Goal: Information Seeking & Learning: Check status

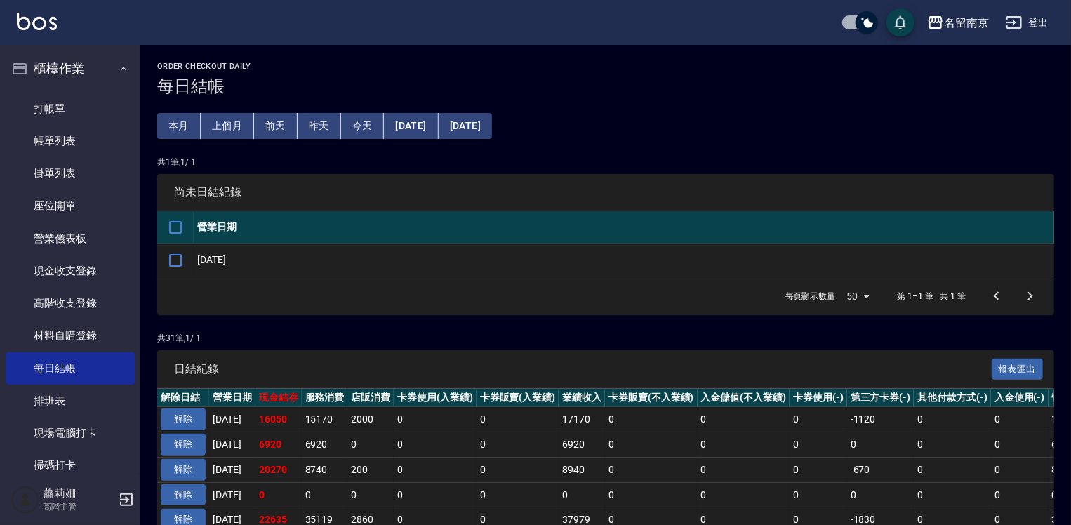
click at [1023, 6] on div "名留南京 登出" at bounding box center [535, 22] width 1071 height 45
click at [1042, 28] on button "登出" at bounding box center [1027, 23] width 54 height 26
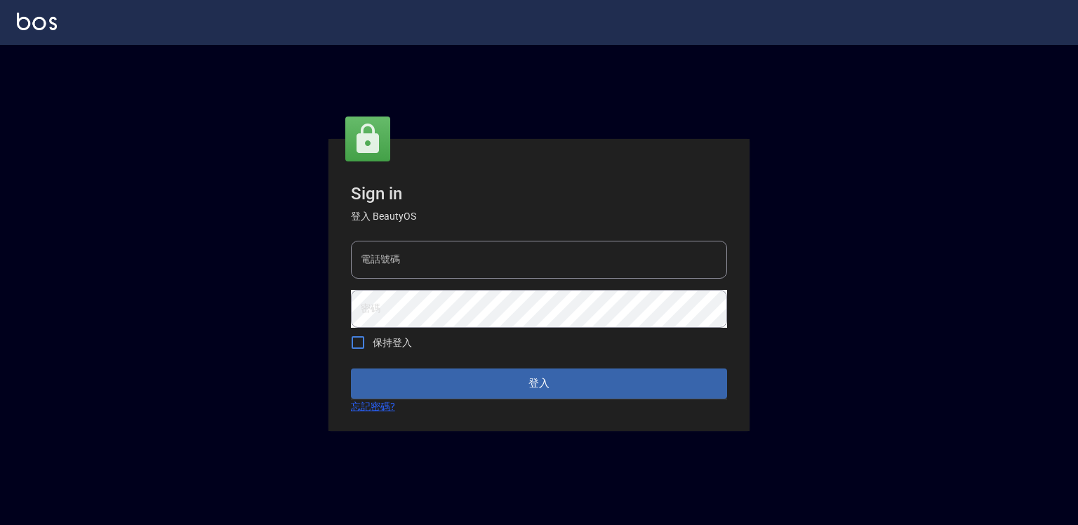
type input "0918176355"
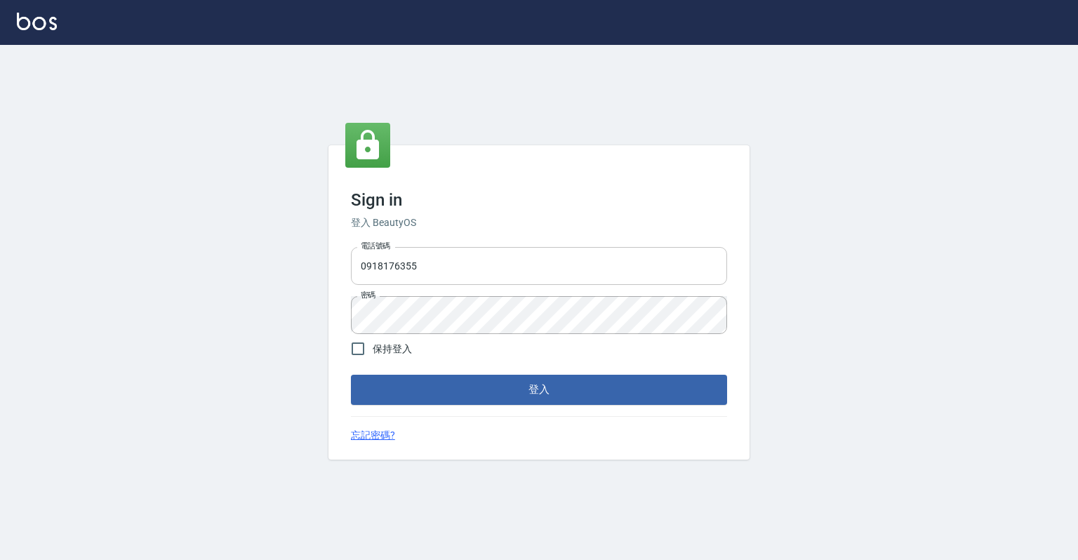
click at [444, 279] on input "0918176355" at bounding box center [539, 266] width 376 height 38
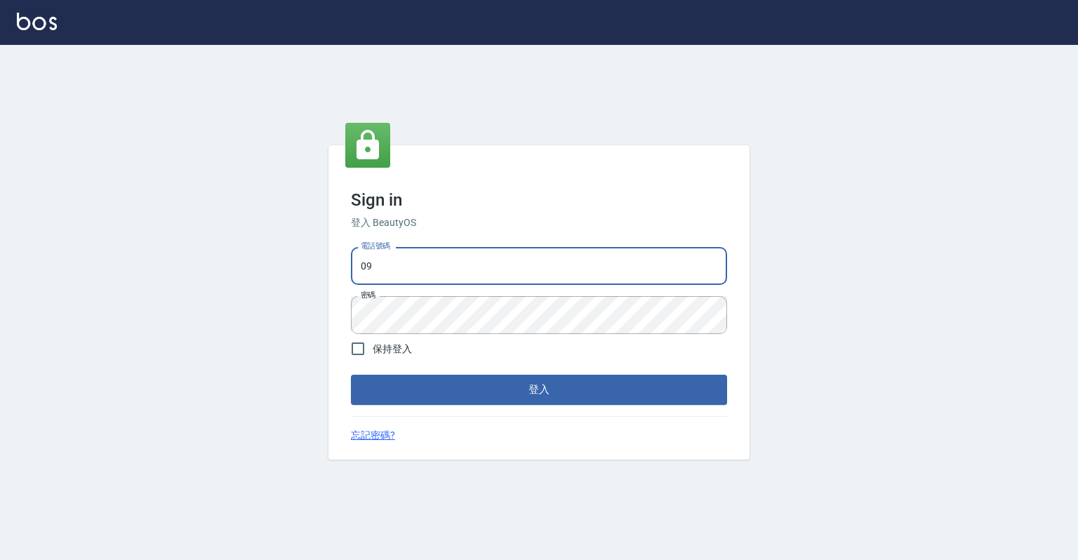
type input "0"
type input "0967388409"
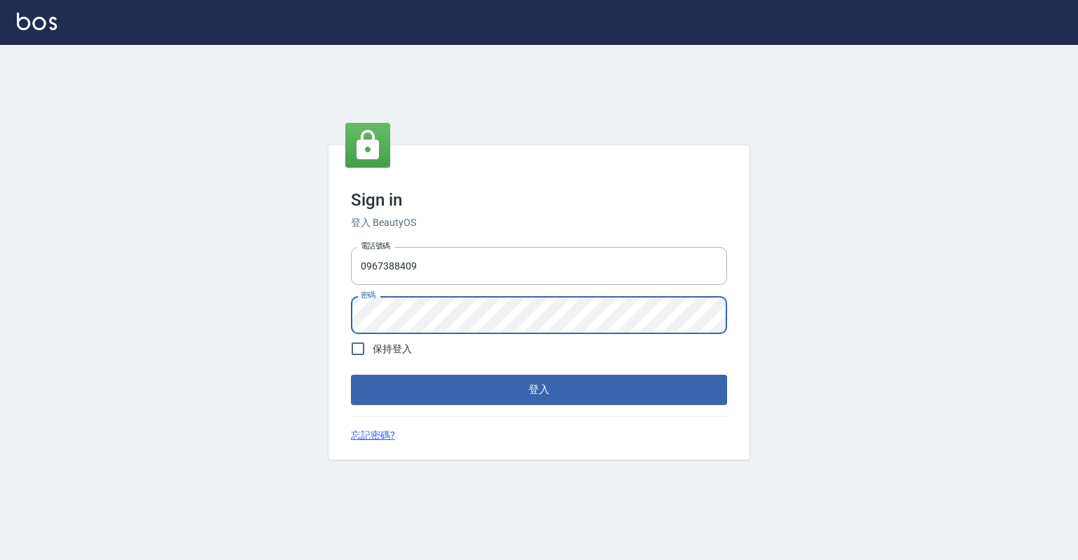
drag, startPoint x: 846, startPoint y: 383, endPoint x: 836, endPoint y: 385, distance: 10.0
click at [836, 385] on div "Sign in 登入 BeautyOS 電話號碼 [PHONE_NUMBER] 電話號碼 密碼 密碼 保持登入 登入 忘記密碼?" at bounding box center [539, 302] width 1078 height 515
drag, startPoint x: 528, startPoint y: 408, endPoint x: 531, endPoint y: 398, distance: 11.1
click at [528, 408] on div "Sign in 登入 BeautyOS 電話號碼 [PHONE_NUMBER] 電話號碼 密碼 密碼 保持登入 登入 忘記密碼?" at bounding box center [538, 302] width 421 height 314
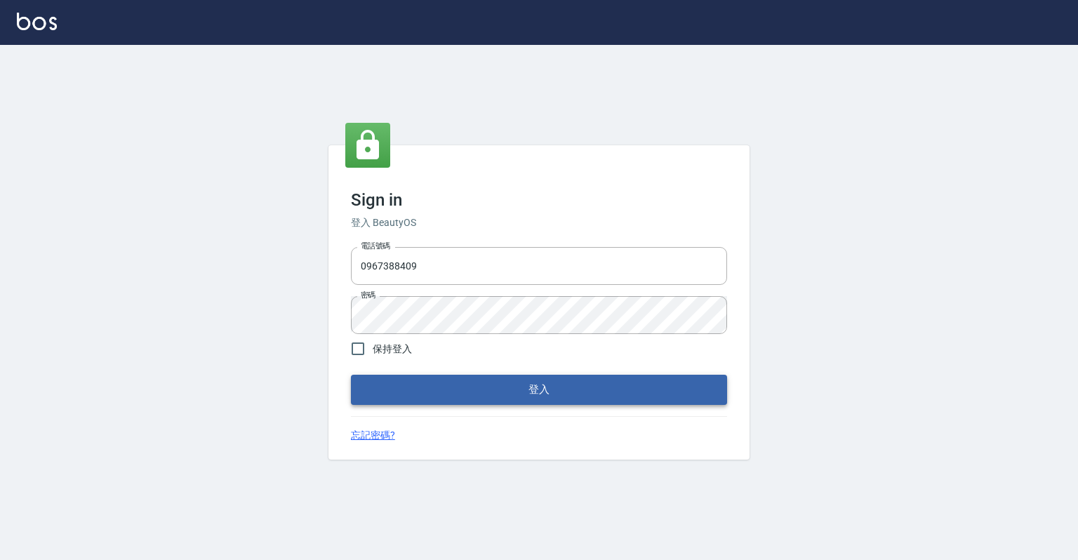
click at [531, 398] on button "登入" at bounding box center [539, 389] width 376 height 29
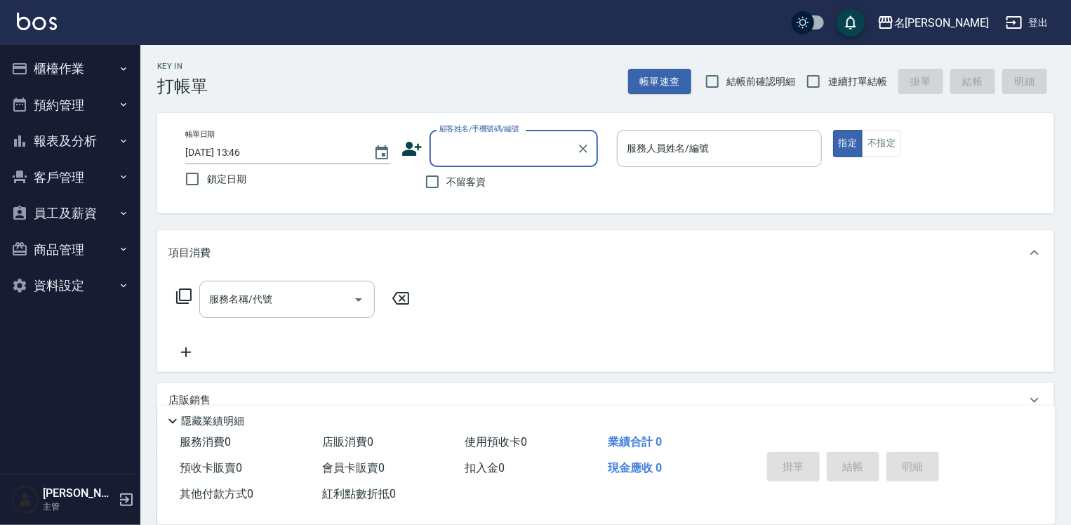
click at [55, 146] on button "報表及分析" at bounding box center [70, 141] width 129 height 36
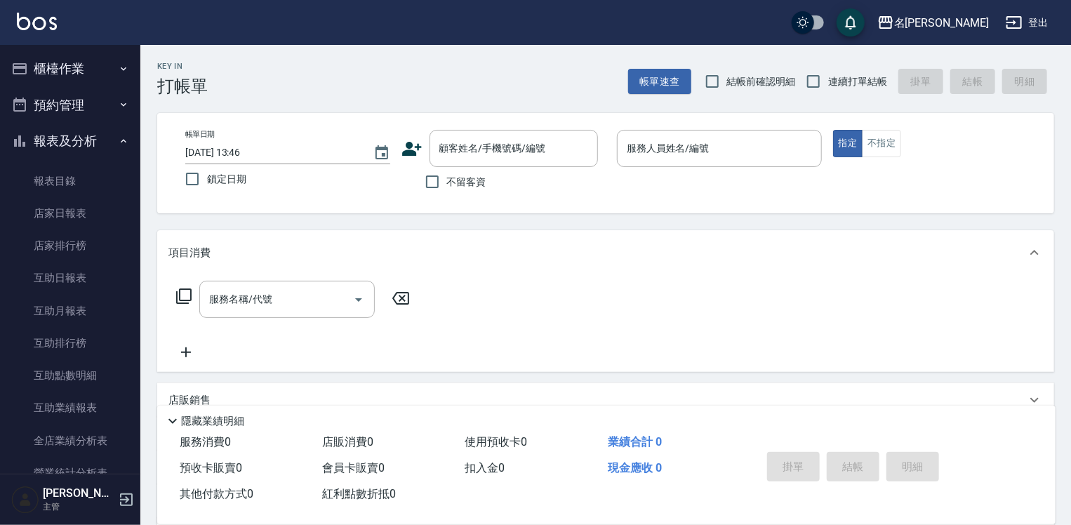
scroll to position [351, 0]
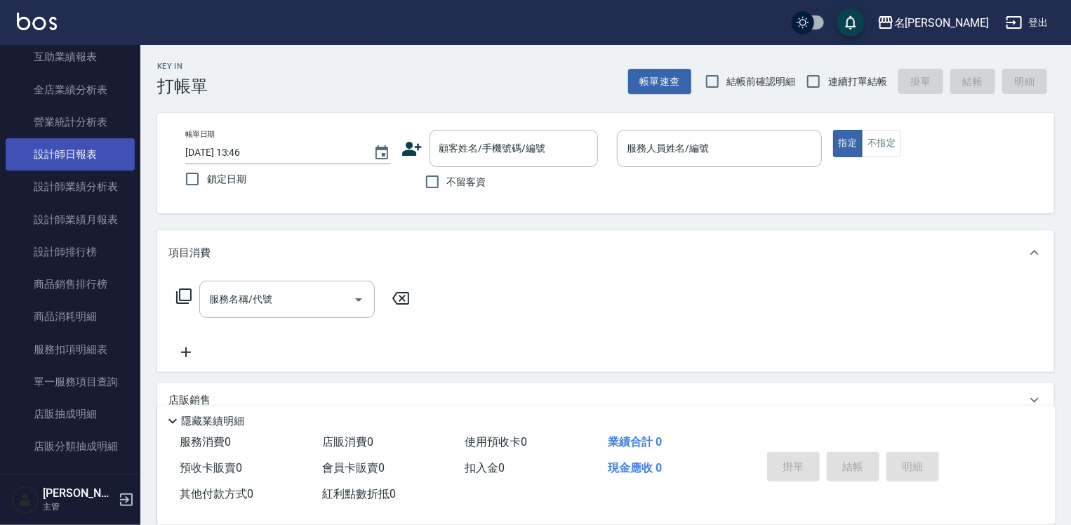
click at [63, 138] on link "設計師日報表" at bounding box center [70, 154] width 129 height 32
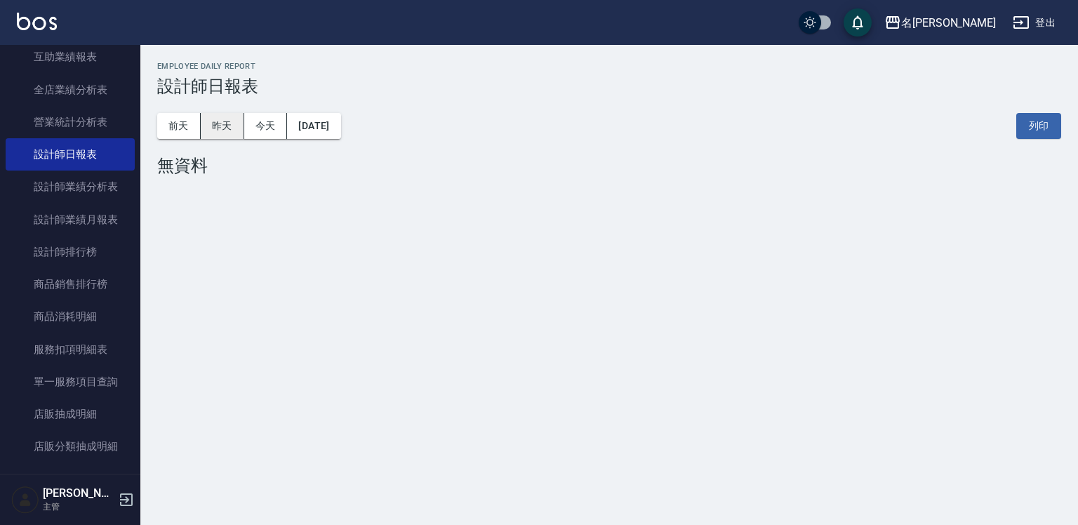
click at [226, 121] on button "昨天" at bounding box center [223, 126] width 44 height 26
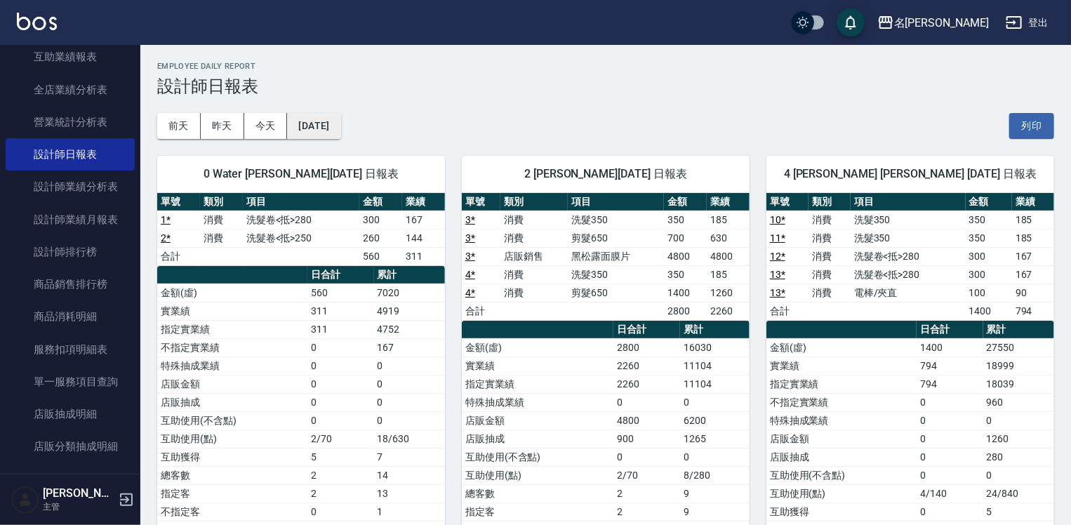
click at [321, 133] on button "[DATE]" at bounding box center [313, 126] width 53 height 26
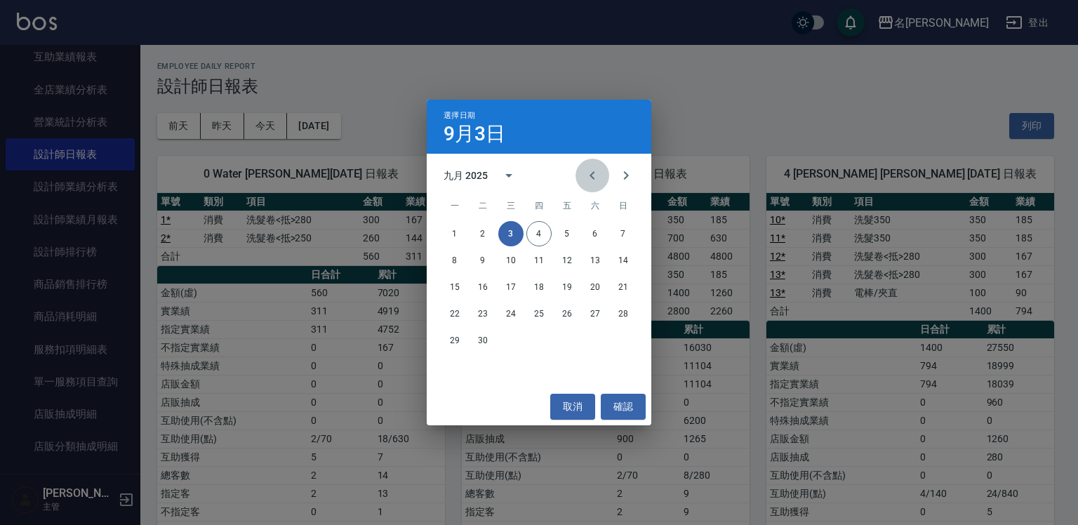
click at [590, 175] on icon "Previous month" at bounding box center [592, 175] width 17 height 17
click at [587, 337] on button "30" at bounding box center [595, 340] width 25 height 25
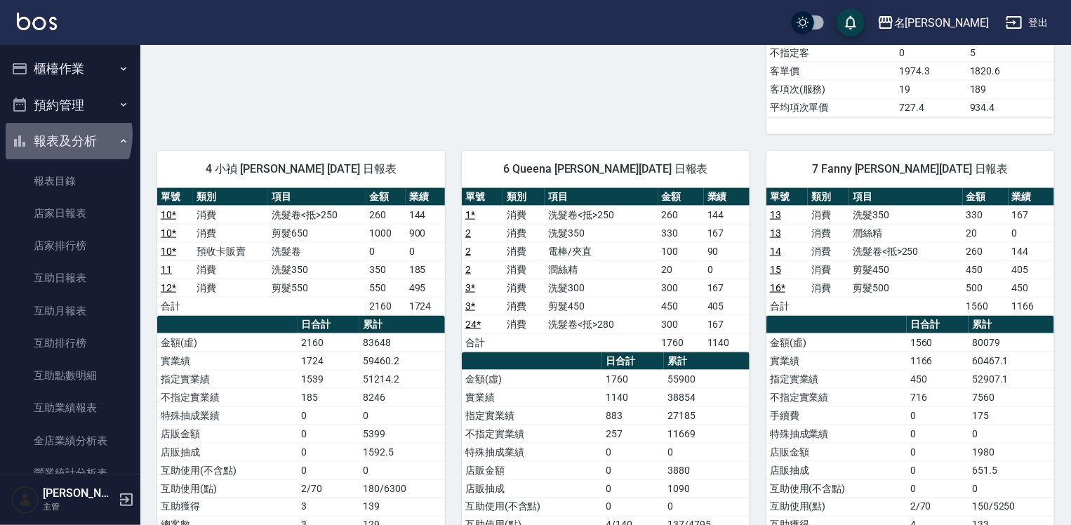
click at [52, 135] on button "報表及分析" at bounding box center [70, 141] width 129 height 36
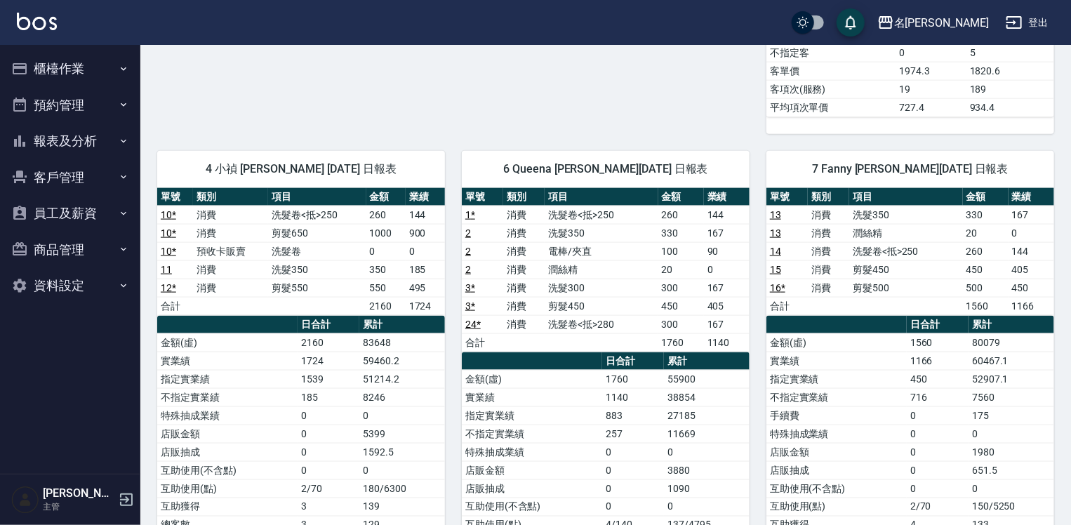
click at [60, 135] on button "報表及分析" at bounding box center [70, 141] width 129 height 36
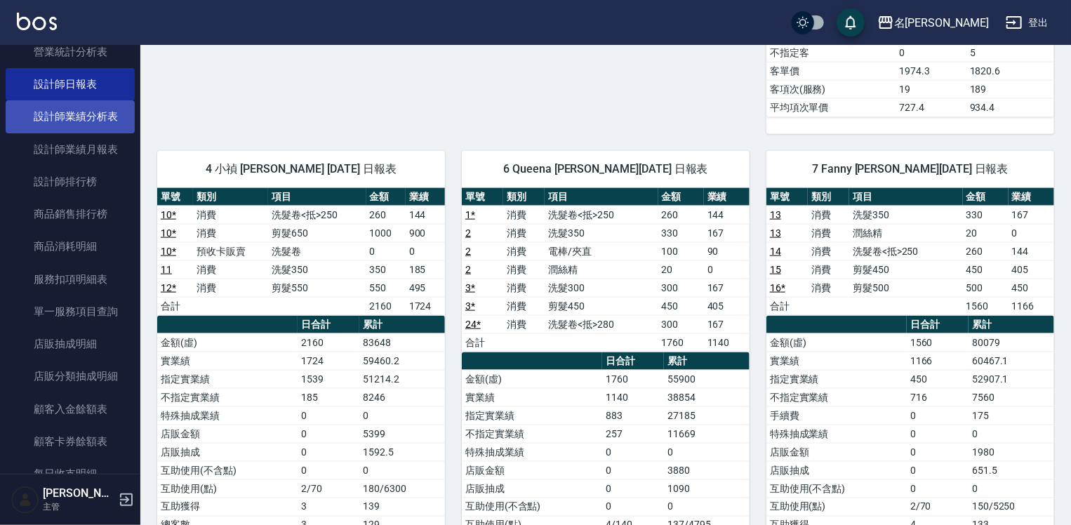
scroll to position [632, 0]
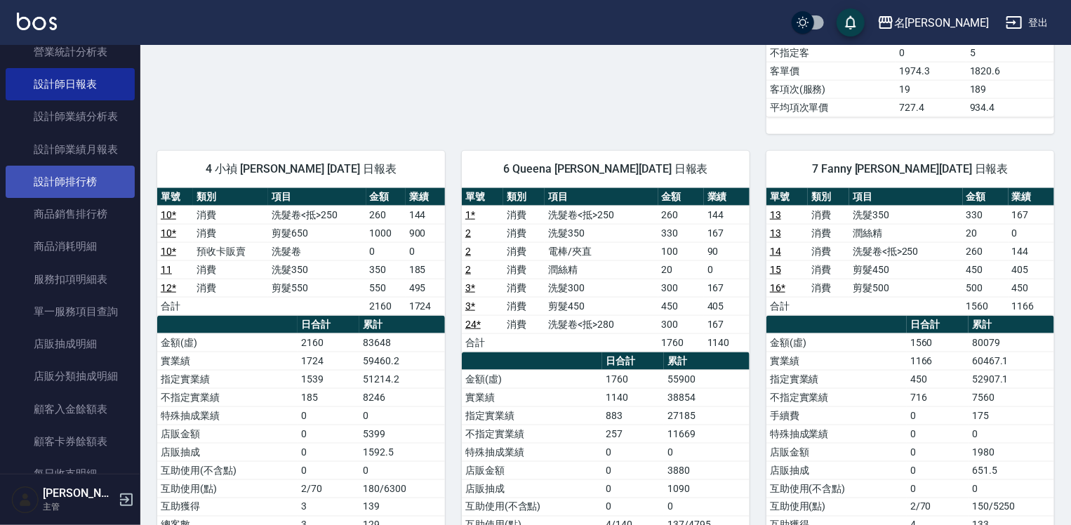
scroll to position [211, 0]
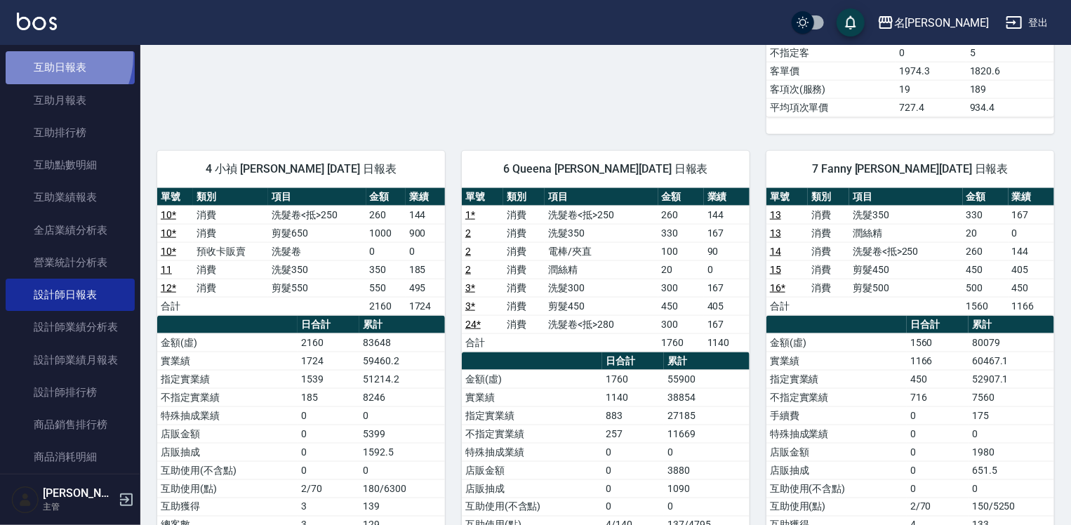
click at [49, 56] on link "互助日報表" at bounding box center [70, 67] width 129 height 32
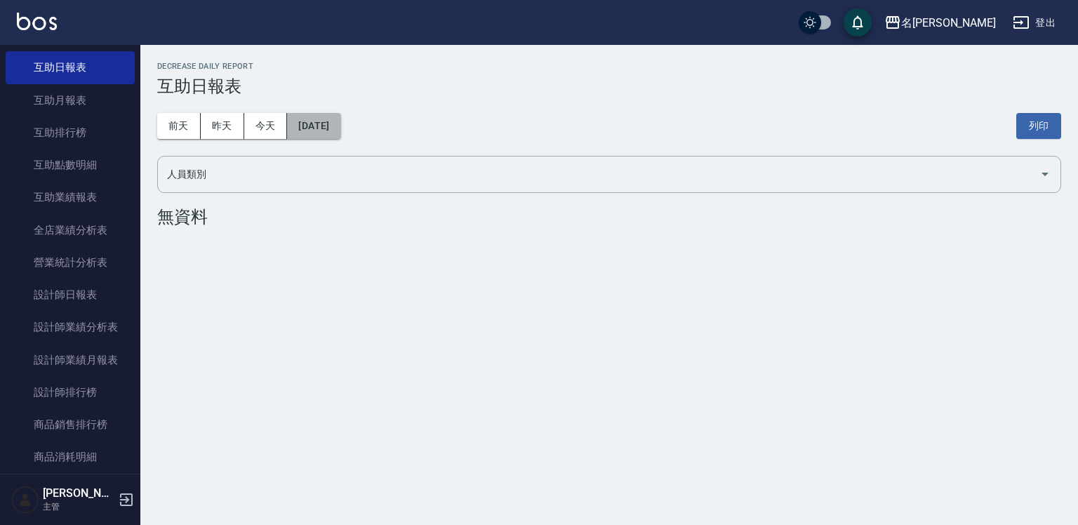
click at [340, 135] on button "[DATE]" at bounding box center [313, 126] width 53 height 26
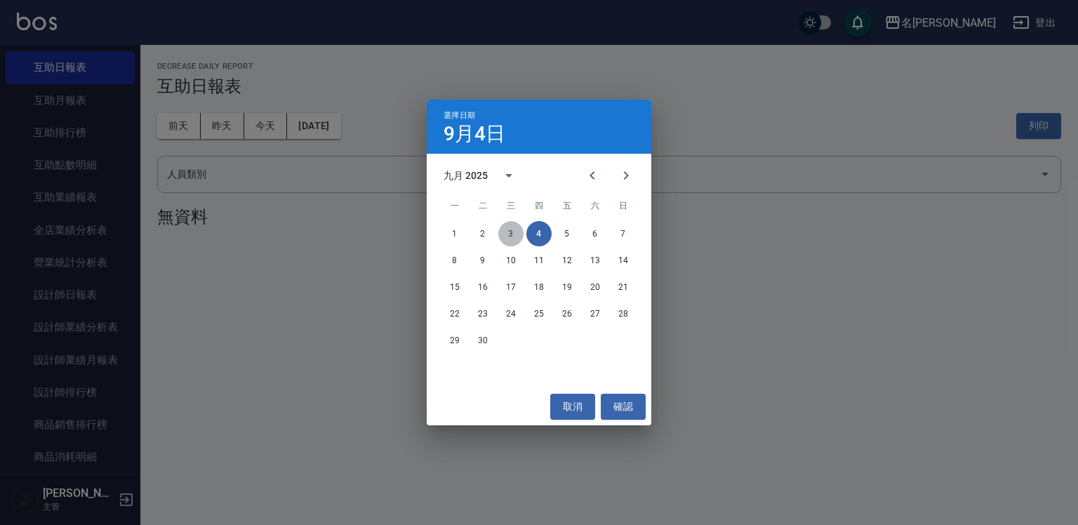
click at [509, 231] on button "3" at bounding box center [510, 233] width 25 height 25
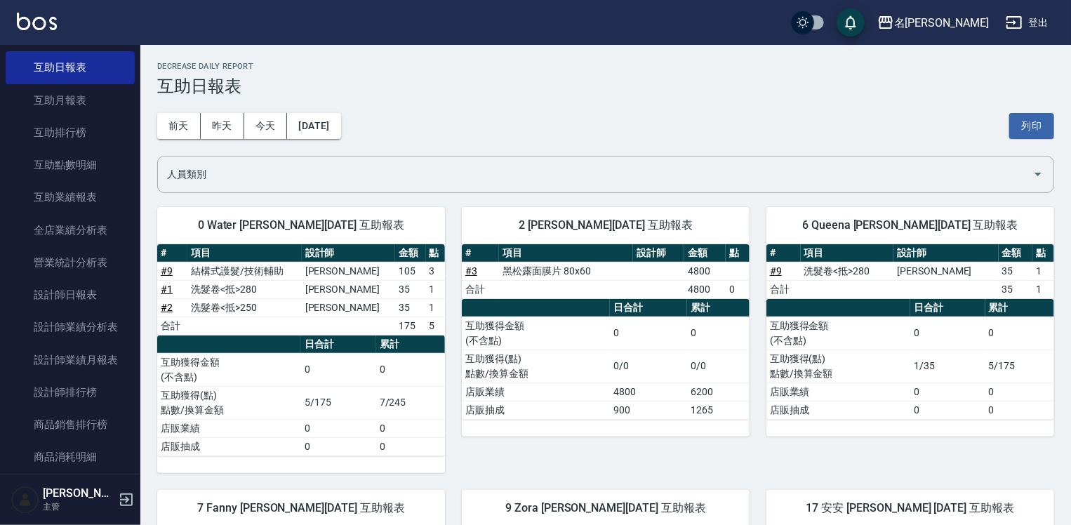
scroll to position [351, 0]
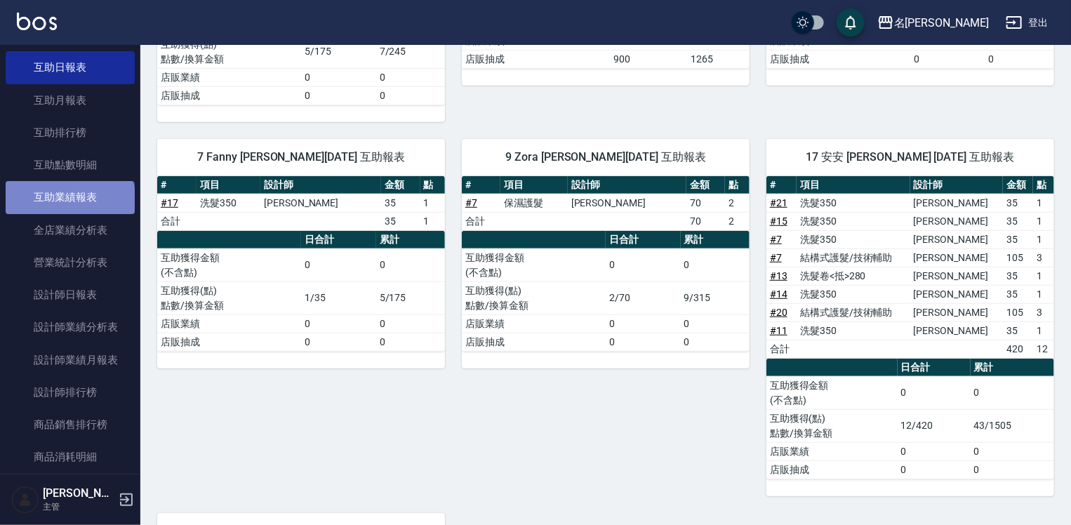
click at [69, 201] on link "互助業績報表" at bounding box center [70, 197] width 129 height 32
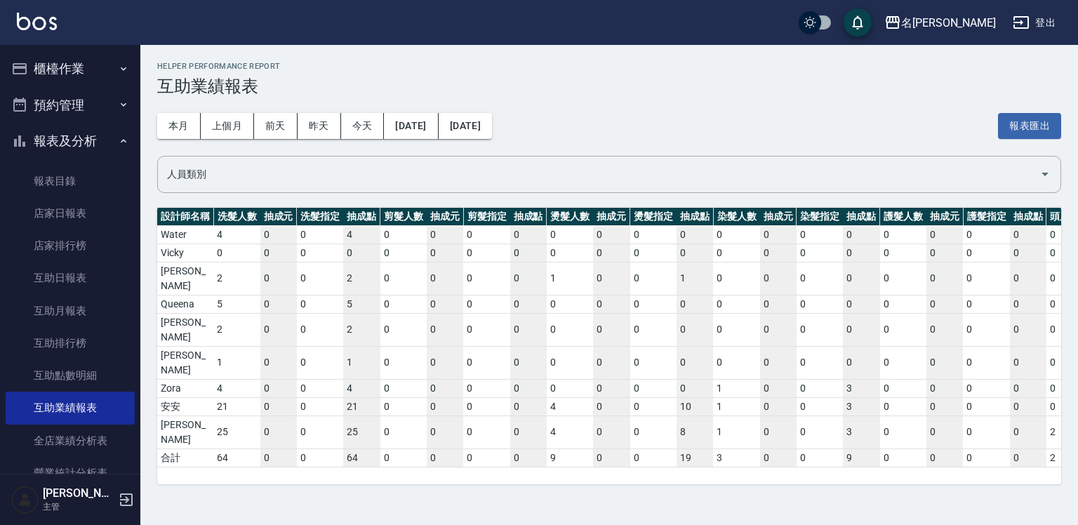
click at [1053, 22] on button "登出" at bounding box center [1034, 23] width 54 height 26
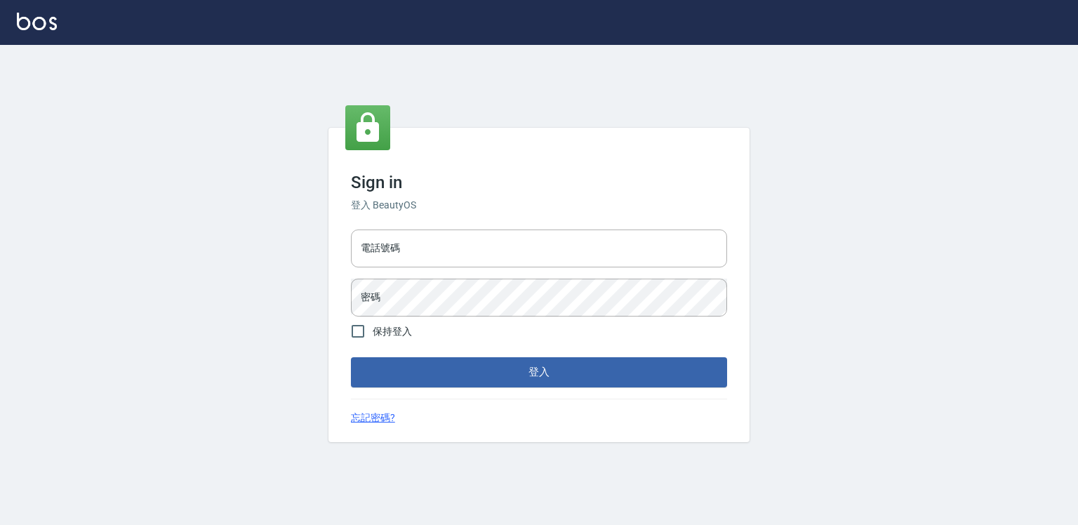
type input "0918176355"
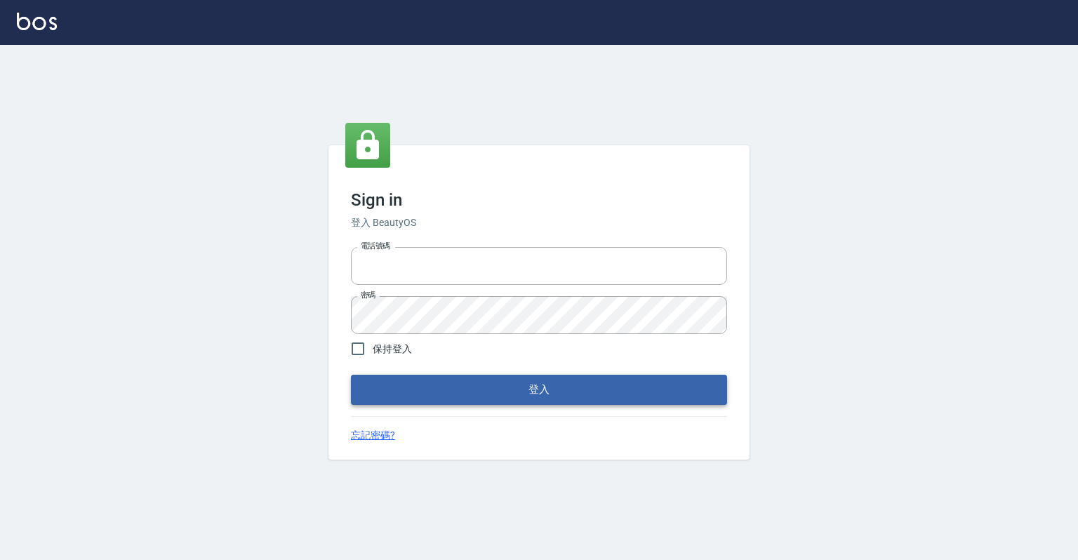
type input "0918176355"
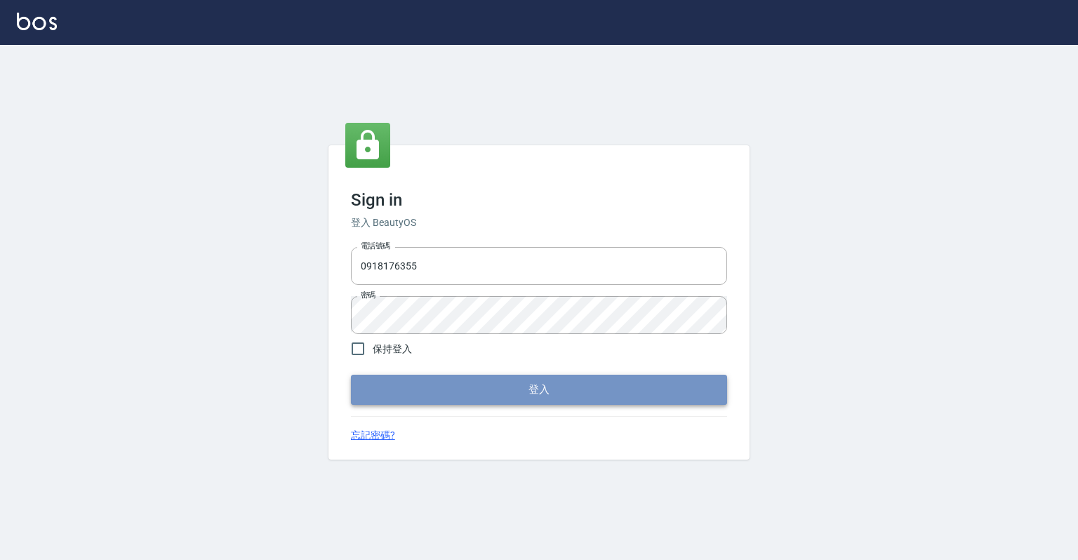
click at [543, 399] on button "登入" at bounding box center [539, 389] width 376 height 29
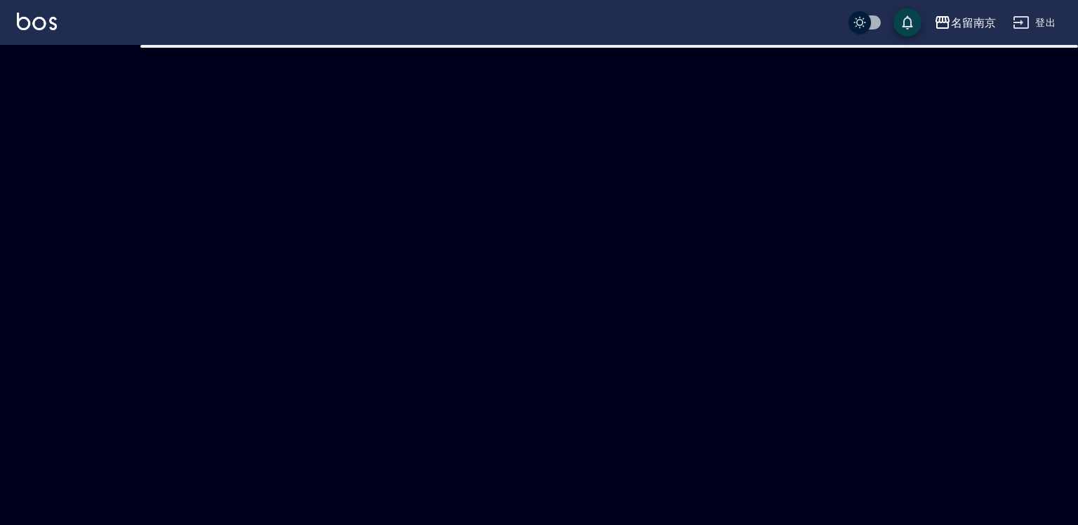
checkbox input "true"
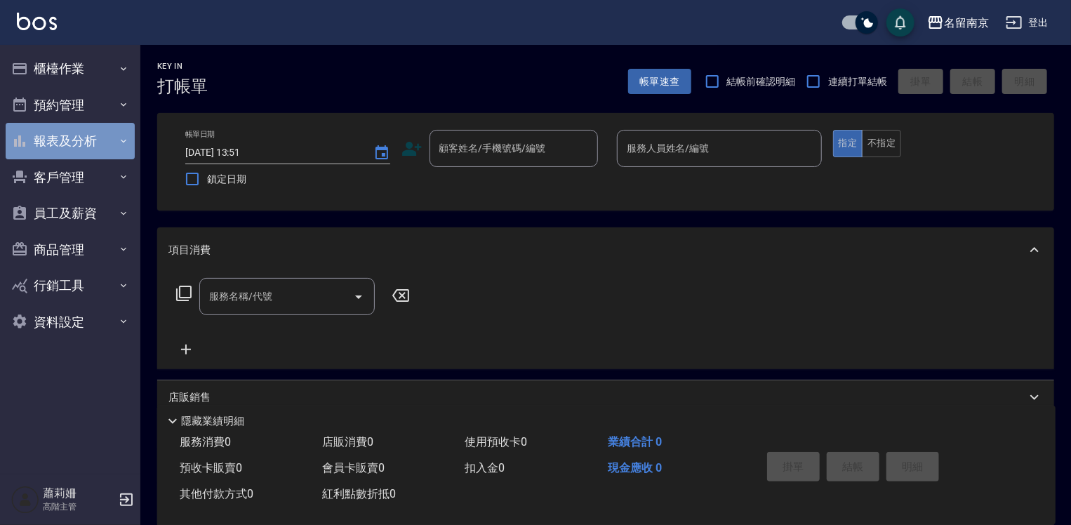
click at [58, 140] on button "報表及分析" at bounding box center [70, 141] width 129 height 36
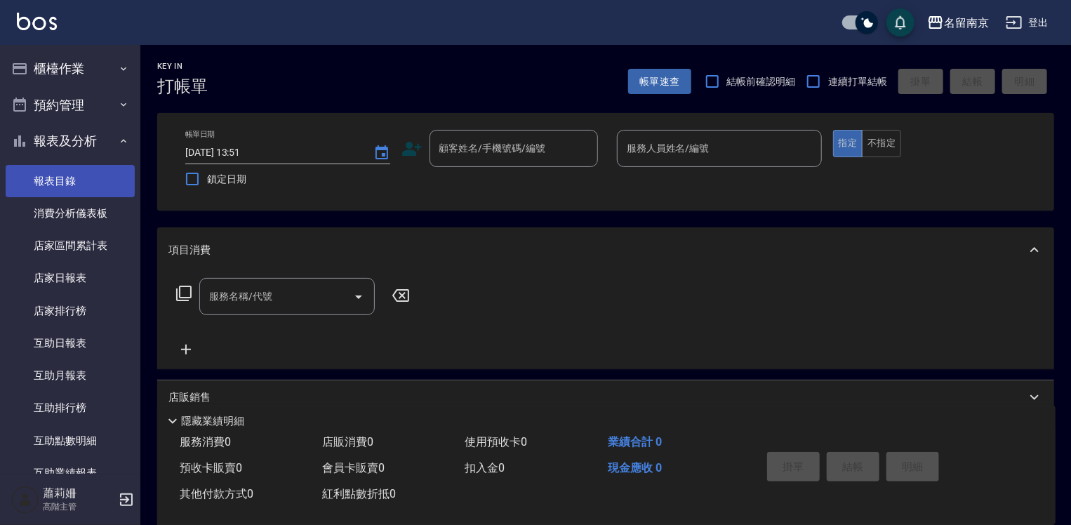
click at [69, 185] on link "報表目錄" at bounding box center [70, 181] width 129 height 32
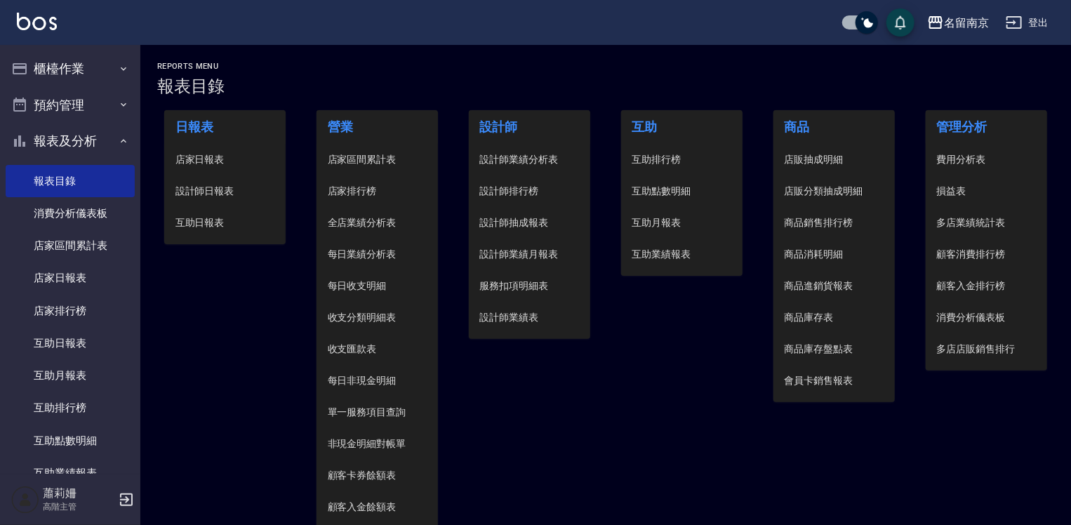
click at [222, 190] on span "設計師日報表" at bounding box center [225, 191] width 100 height 15
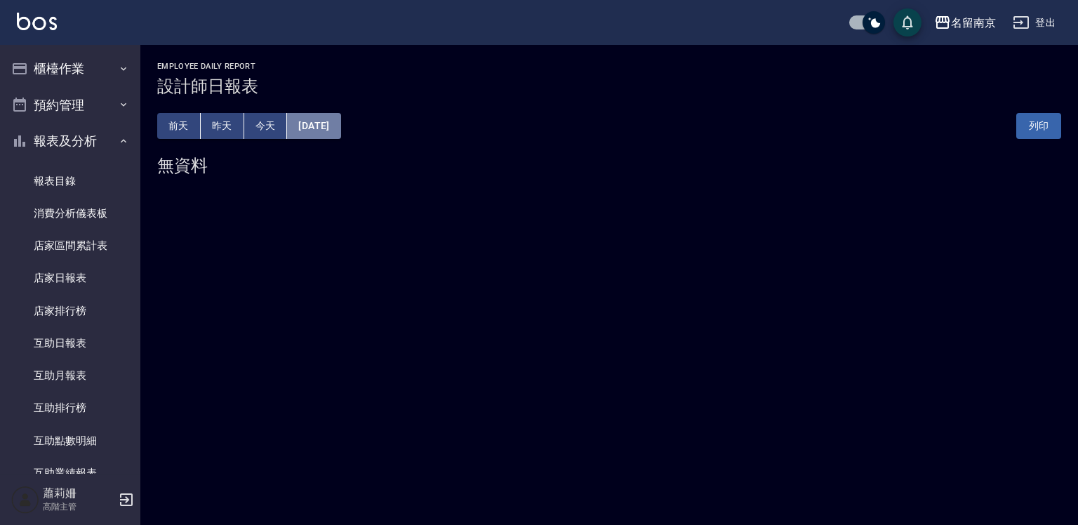
click at [339, 128] on button "[DATE]" at bounding box center [313, 126] width 53 height 26
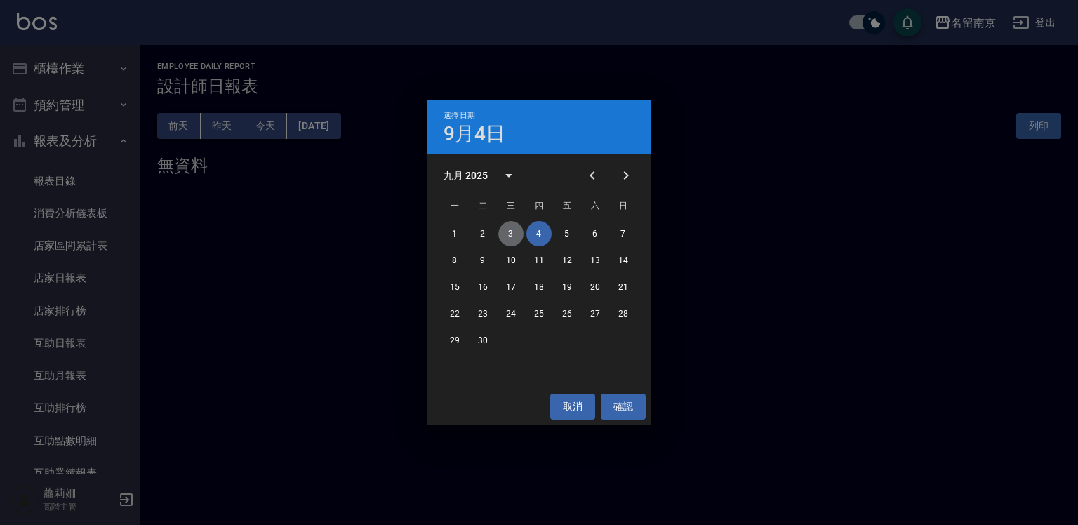
click at [515, 233] on button "3" at bounding box center [510, 233] width 25 height 25
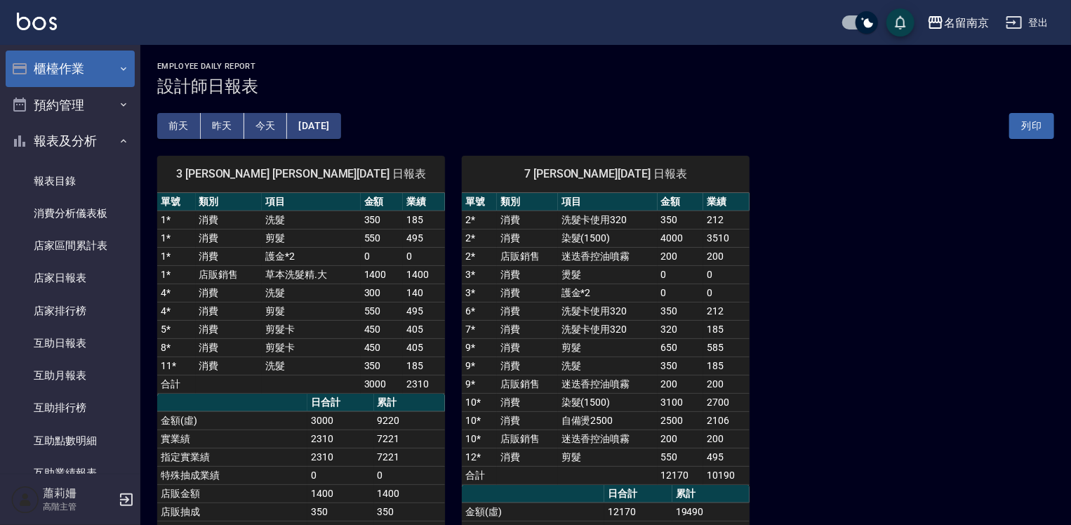
click at [84, 67] on button "櫃檯作業" at bounding box center [70, 69] width 129 height 36
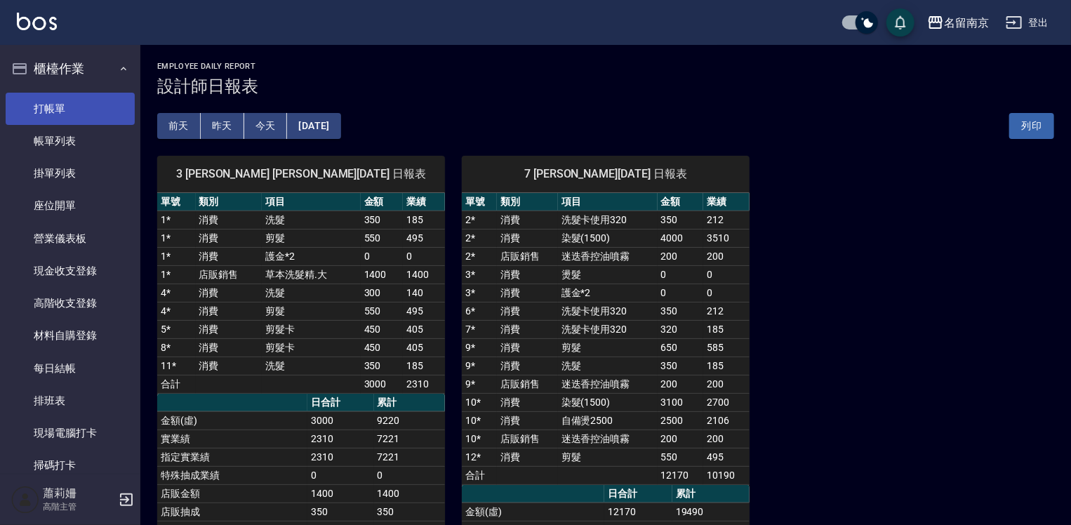
click at [81, 107] on link "打帳單" at bounding box center [70, 109] width 129 height 32
